Goal: Book appointment/travel/reservation

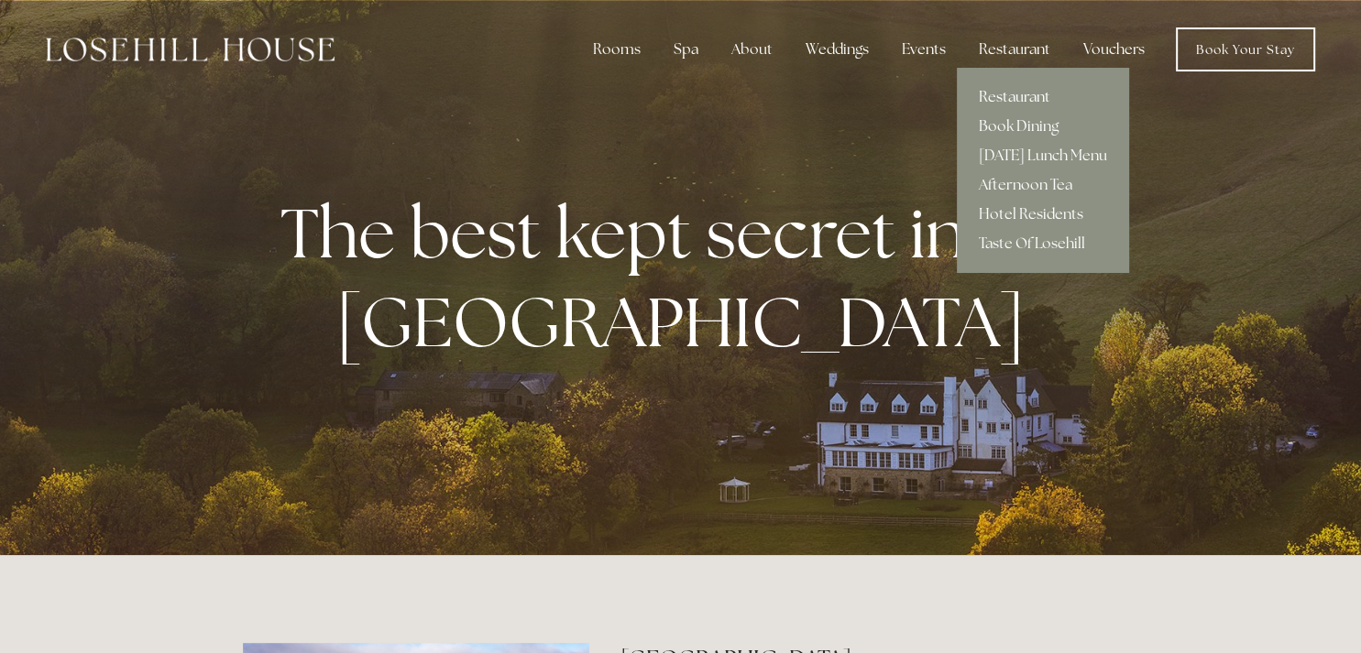
click at [999, 95] on link "Restaurant" at bounding box center [1043, 96] width 172 height 29
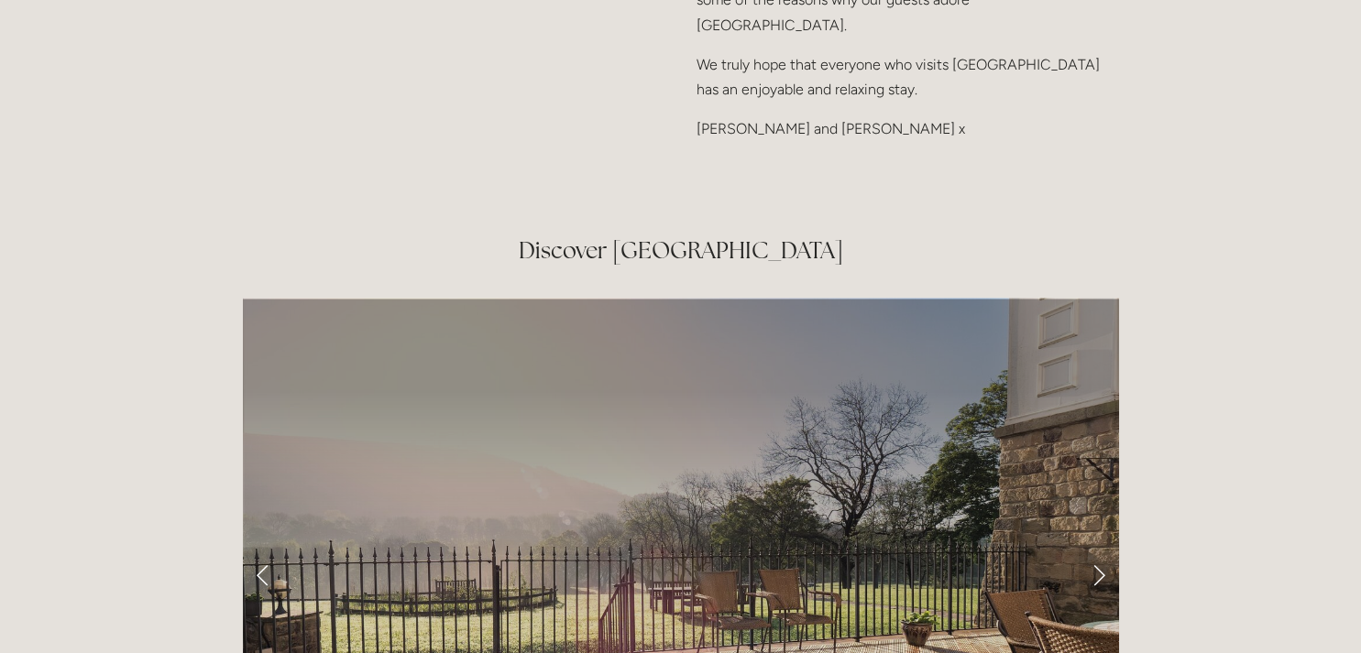
scroll to position [5479, 0]
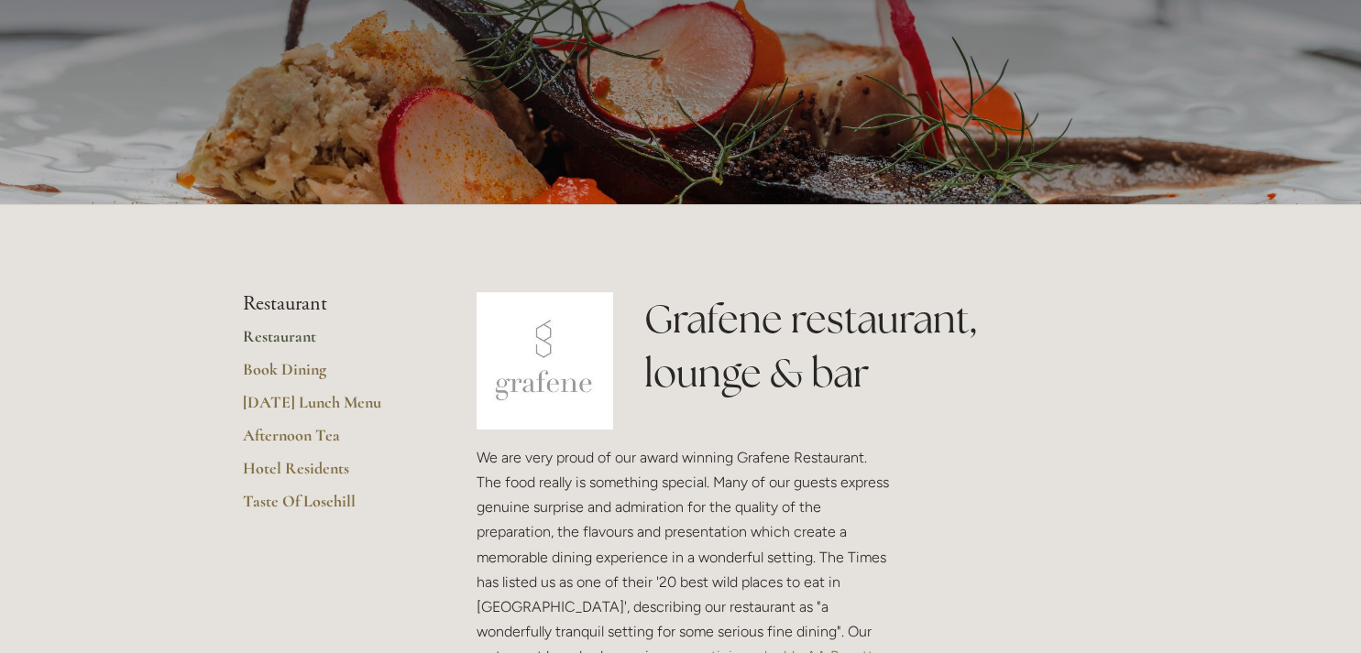
scroll to position [213, 0]
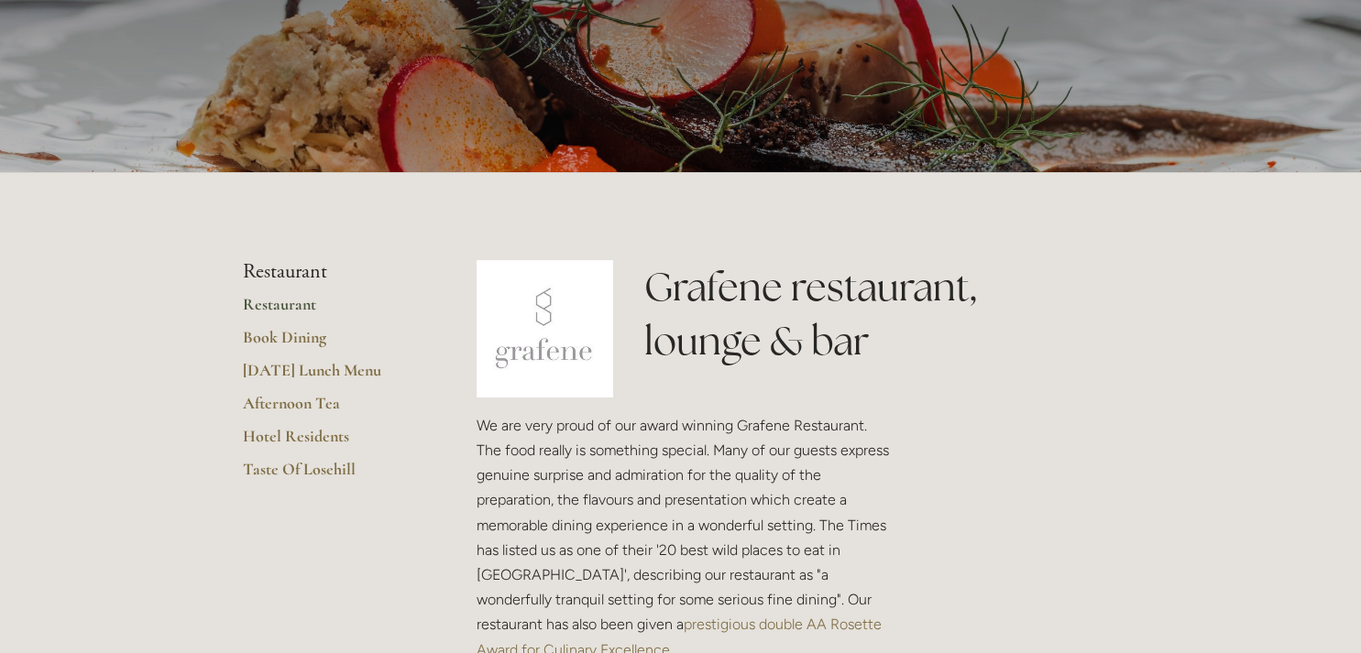
click at [272, 306] on link "Restaurant" at bounding box center [330, 310] width 175 height 33
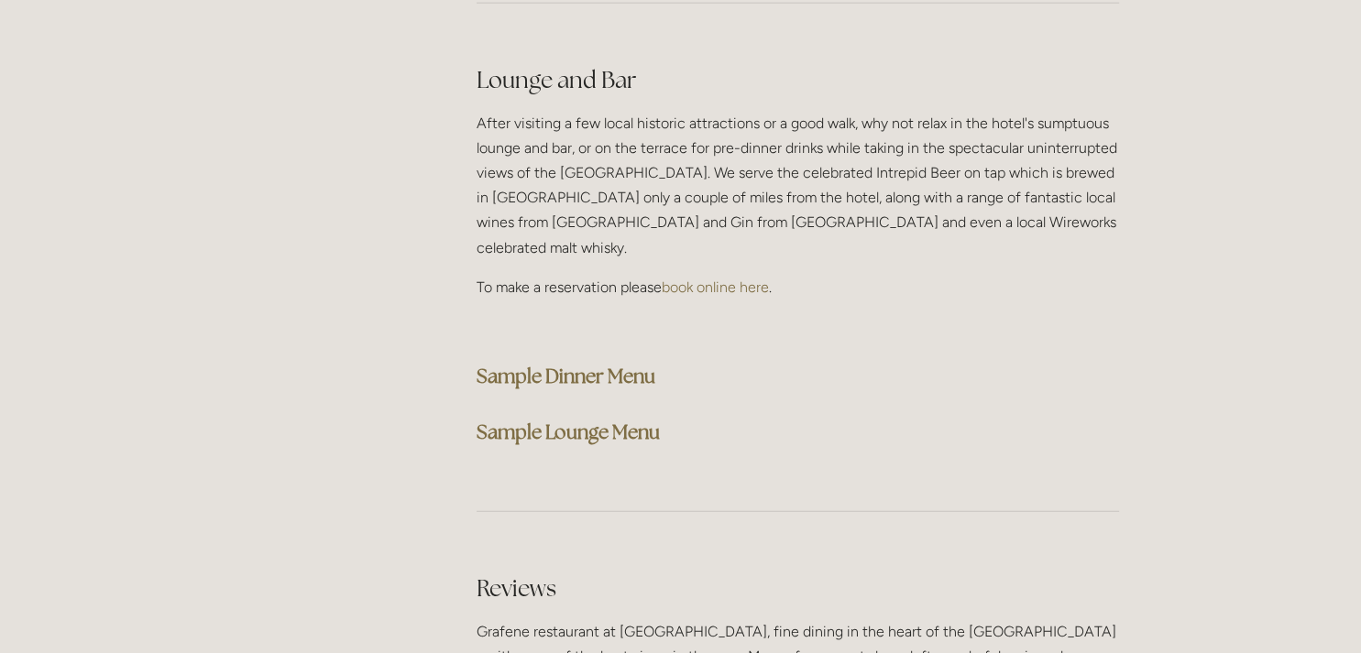
scroll to position [4667, 0]
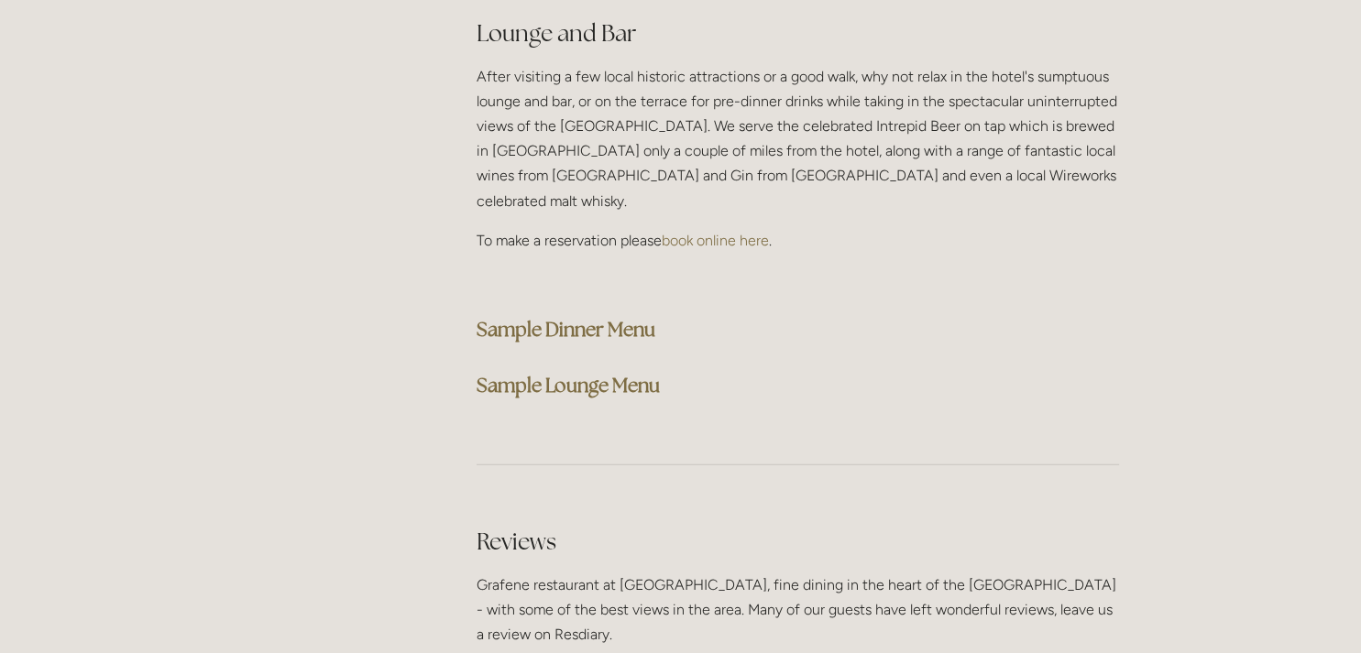
click at [570, 317] on strong "Sample Dinner Menu" at bounding box center [565, 329] width 179 height 25
click at [519, 317] on strong "Sample Dinner Menu" at bounding box center [565, 329] width 179 height 25
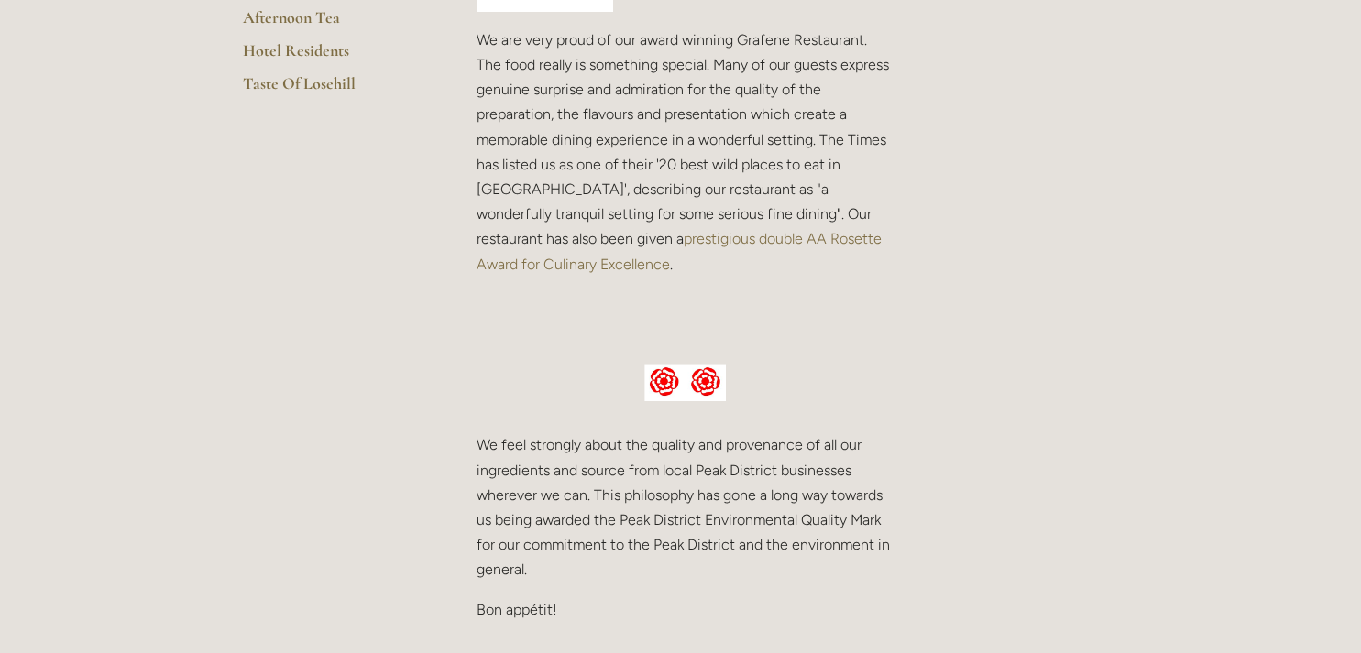
scroll to position [0, 0]
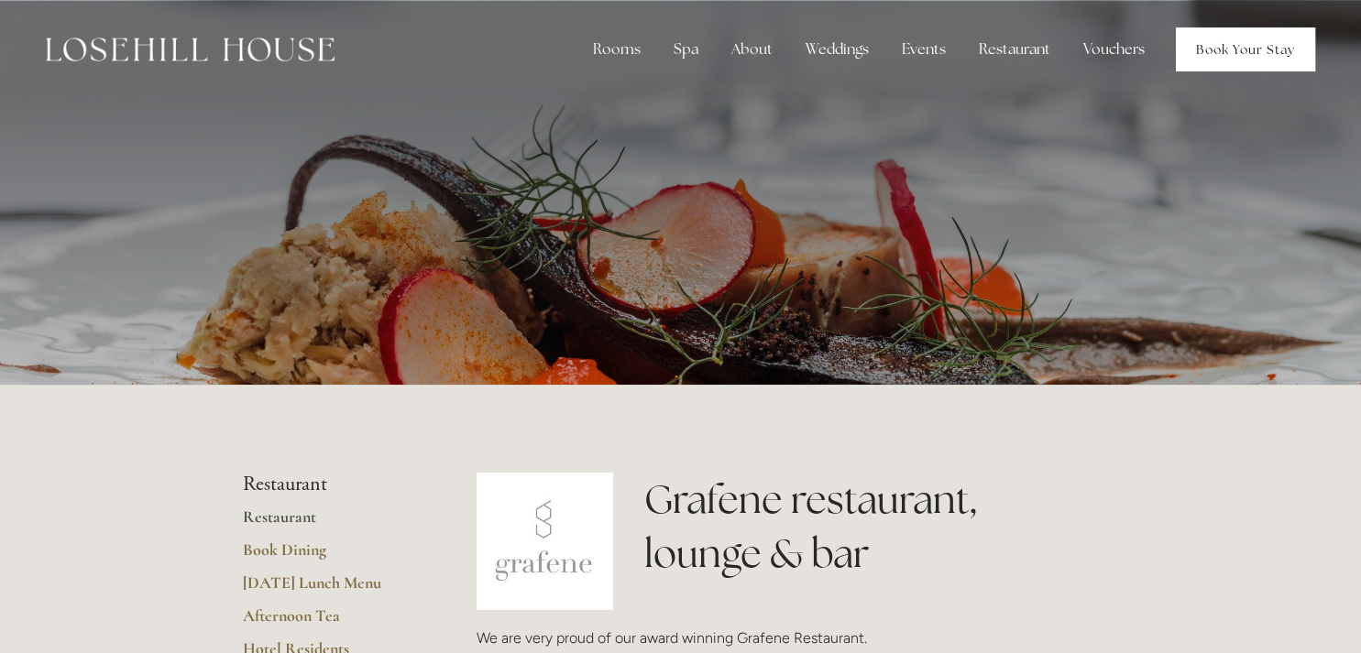
click at [1207, 49] on link "Book Your Stay" at bounding box center [1245, 49] width 139 height 44
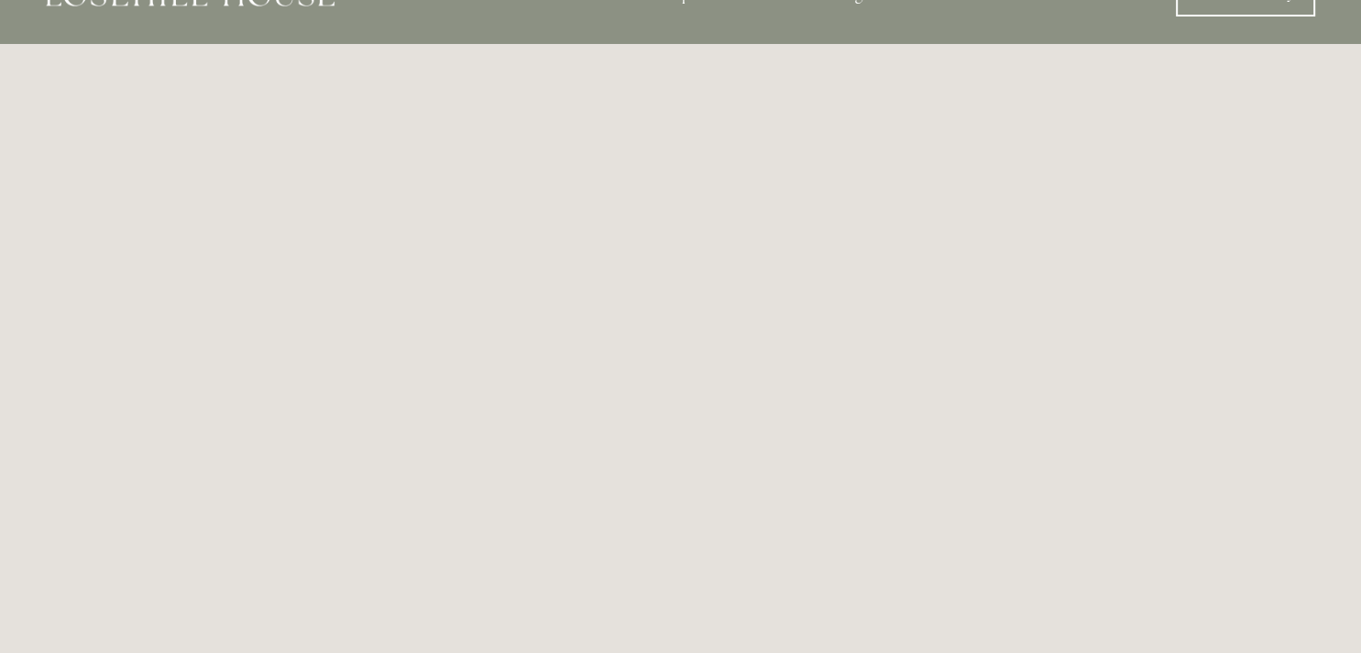
scroll to position [99, 0]
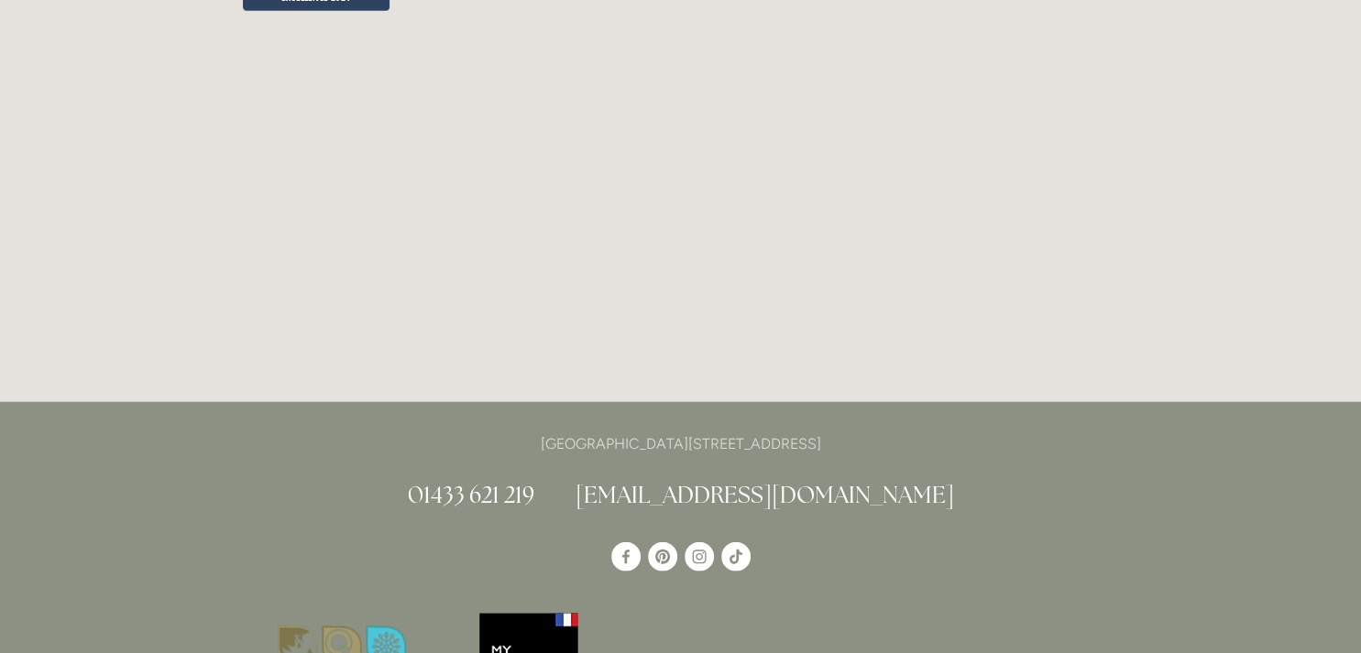
scroll to position [4841, 0]
